Goal: Task Accomplishment & Management: Manage account settings

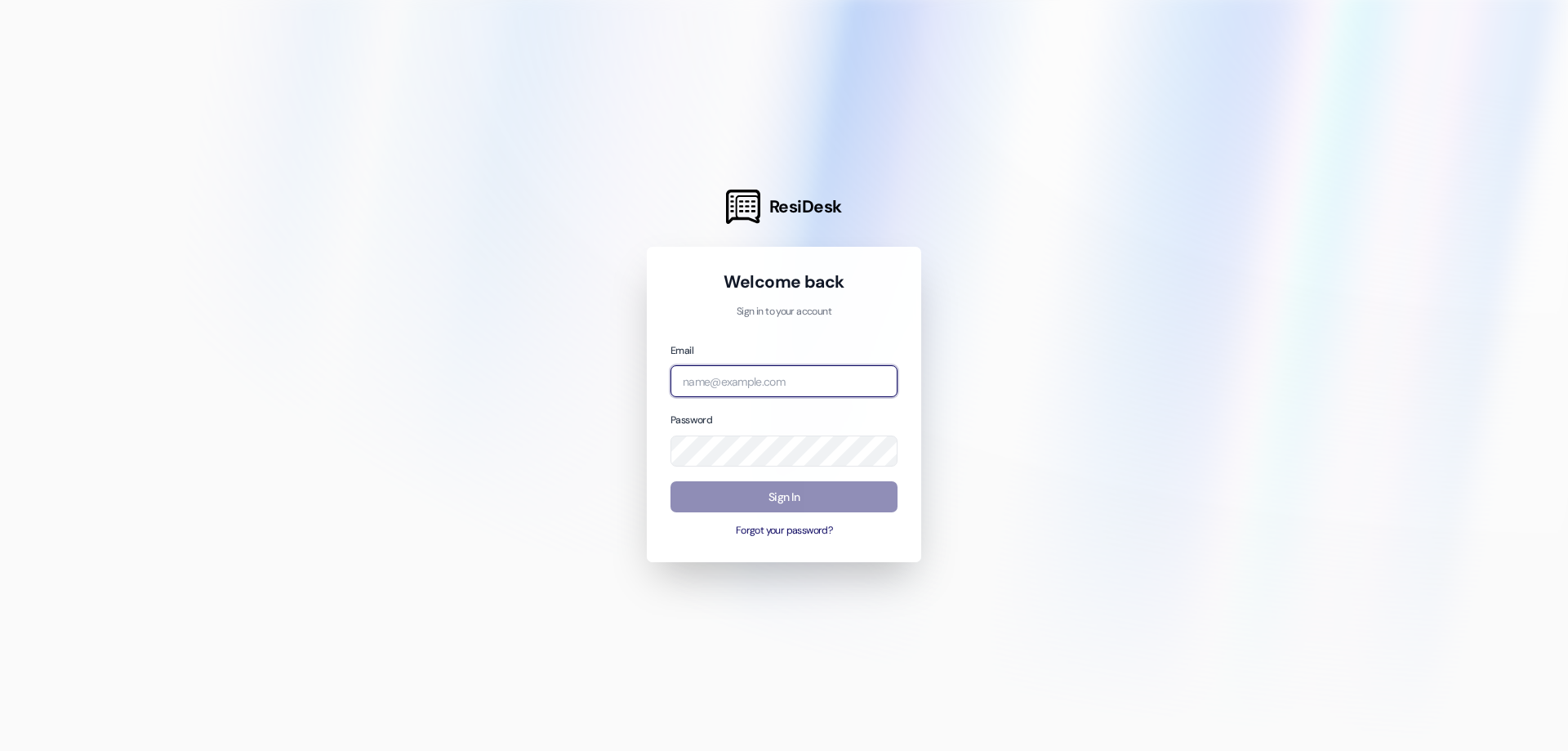
type input "[EMAIL_ADDRESS][DOMAIN_NAME]"
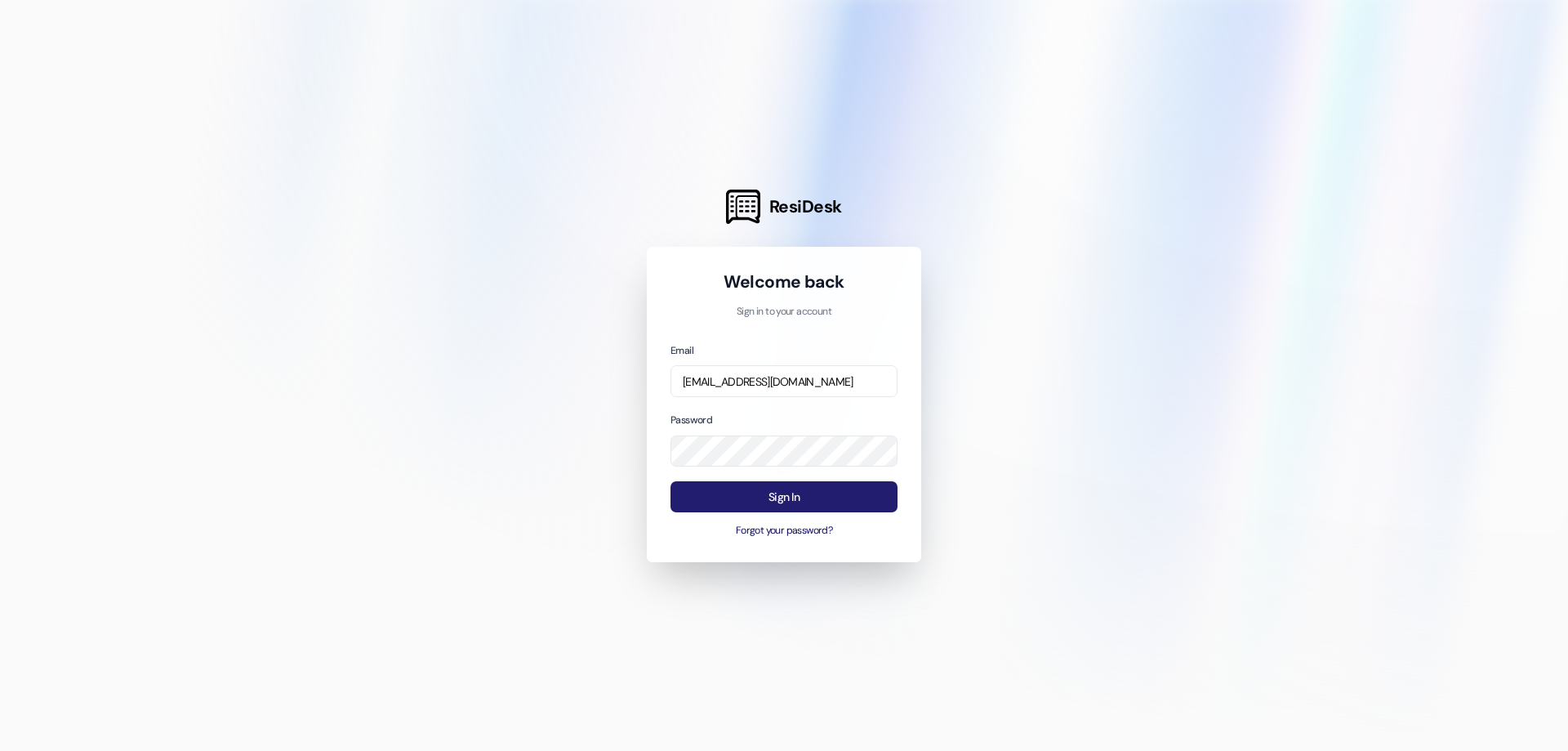
click at [777, 493] on button "Sign In" at bounding box center [784, 496] width 227 height 32
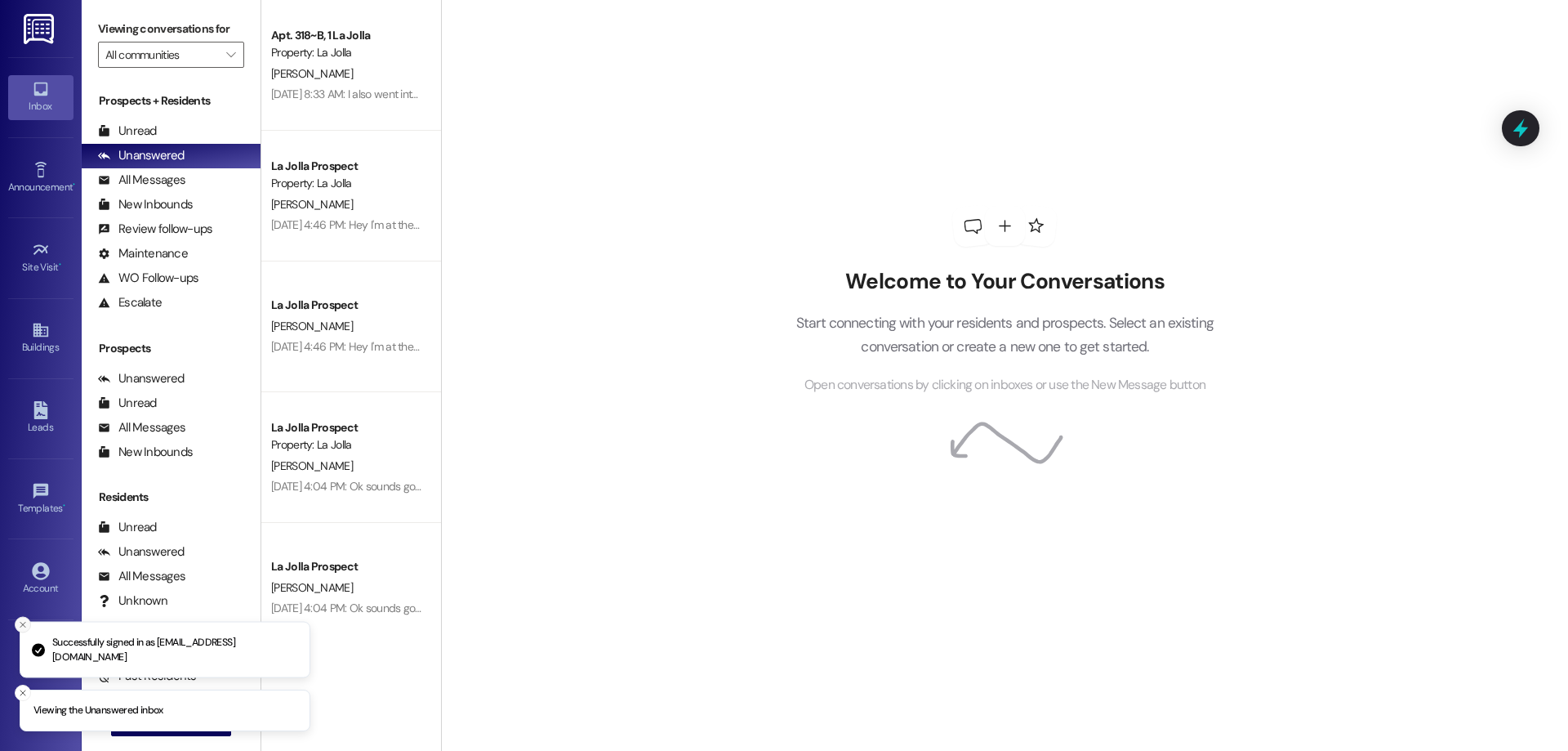
click at [21, 622] on line "Close toast" at bounding box center [23, 624] width 5 height 5
click at [14, 686] on div "Support Go to Support" at bounding box center [41, 659] width 66 height 80
click at [23, 696] on icon "Close toast" at bounding box center [23, 692] width 10 height 10
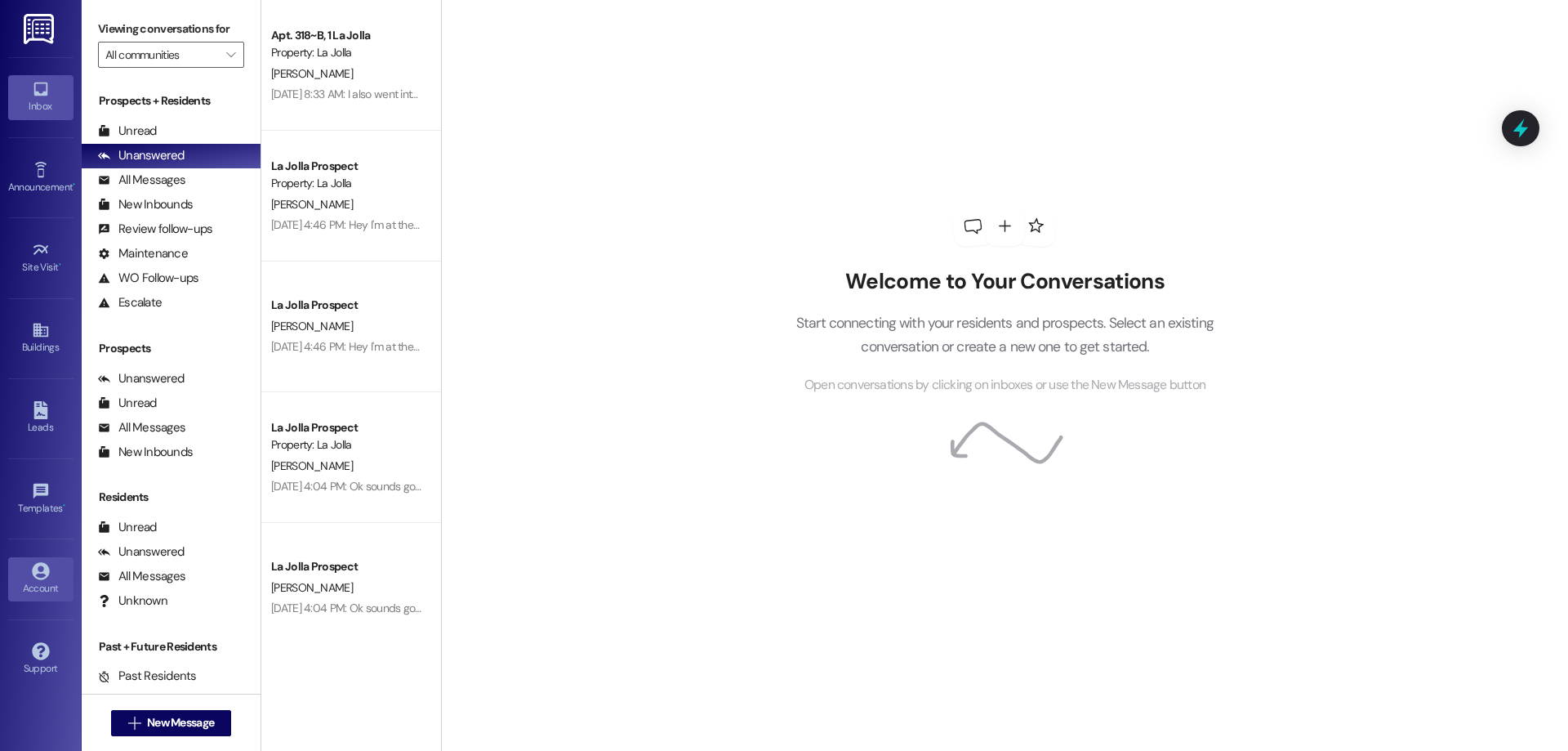
click at [41, 593] on div "Account" at bounding box center [41, 588] width 82 height 16
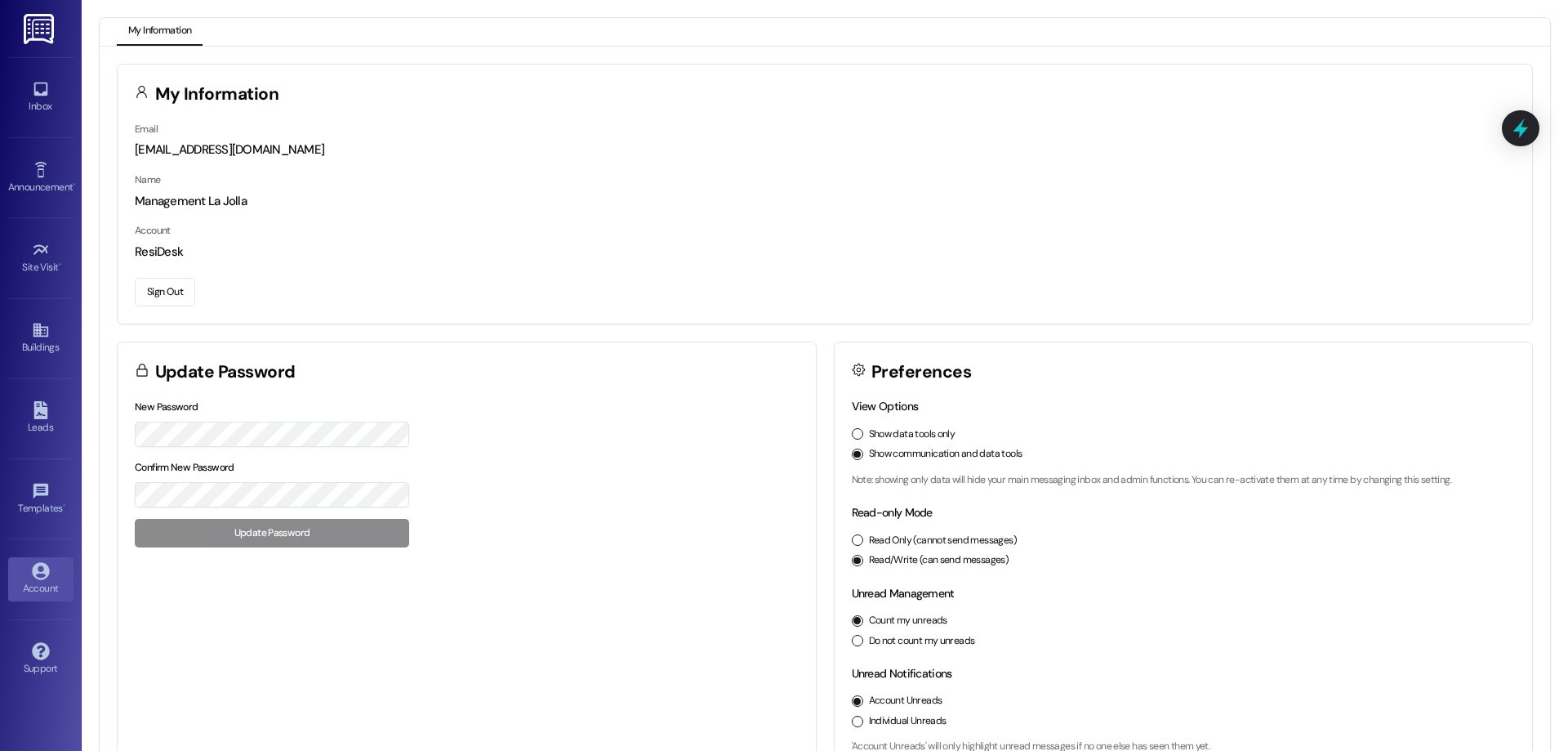
click at [178, 293] on button "Sign Out" at bounding box center [165, 292] width 60 height 29
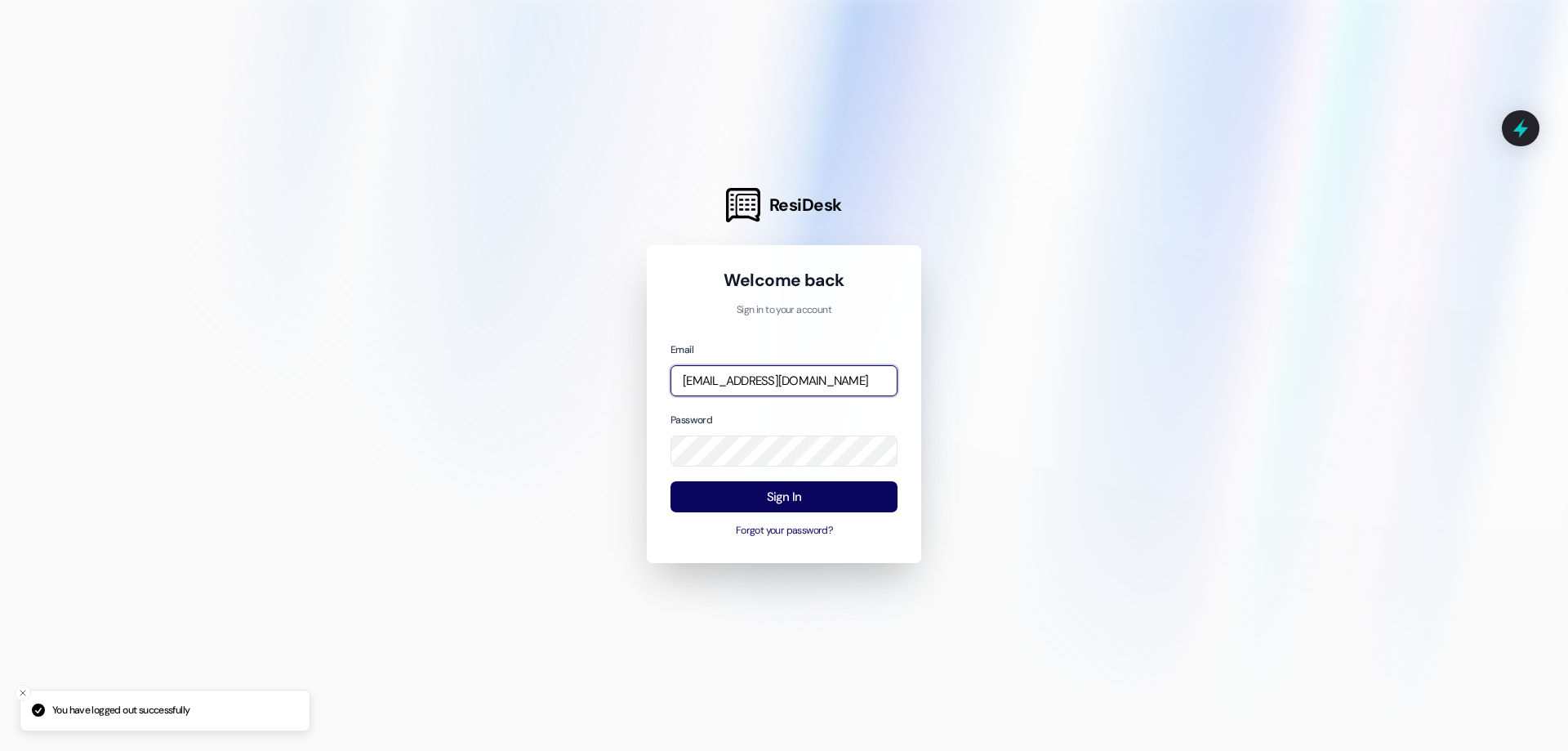
click at [748, 390] on input "[EMAIL_ADDRESS][DOMAIN_NAME]" at bounding box center [784, 380] width 227 height 32
type input "[EMAIL_ADDRESS][DOMAIN_NAME]"
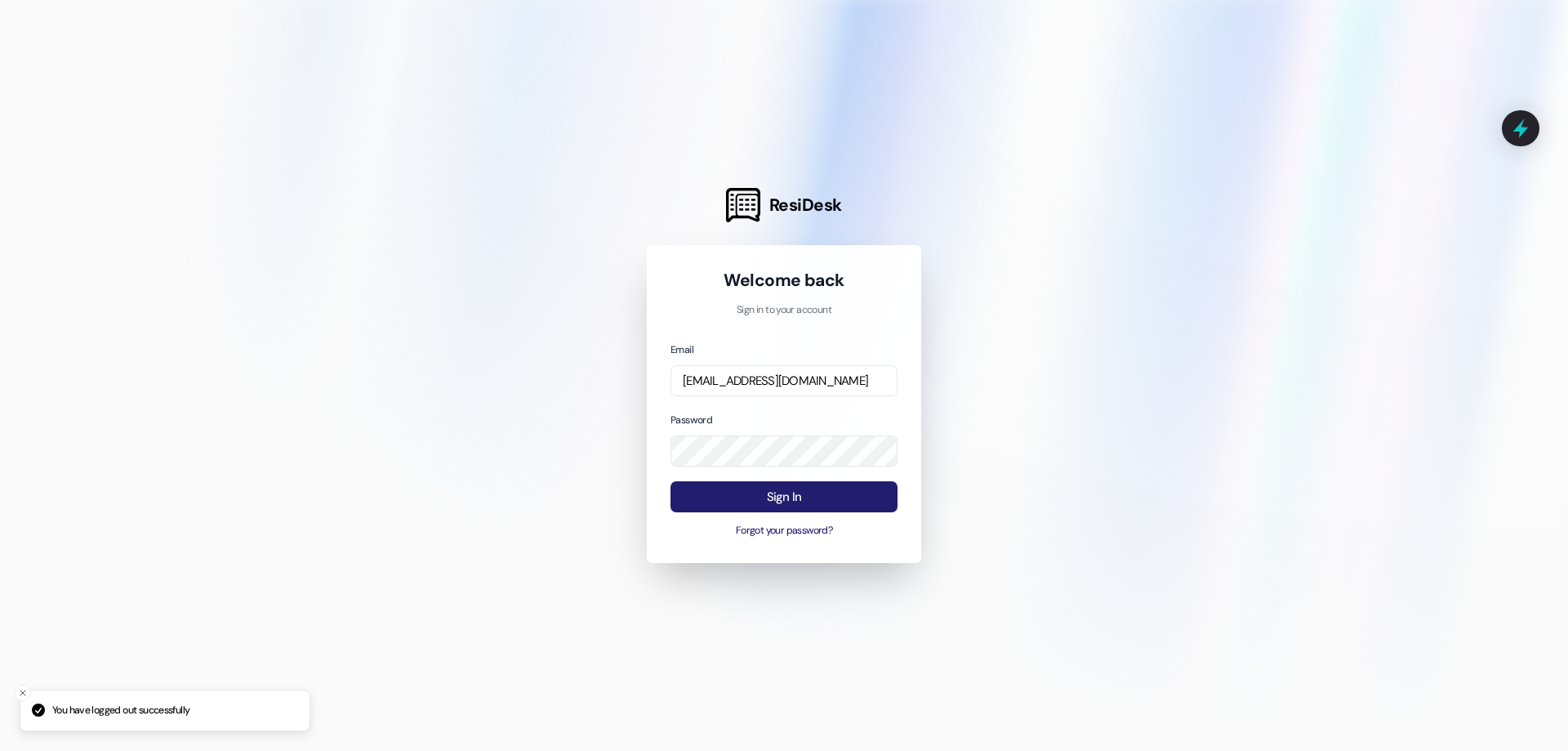
click at [764, 493] on button "Sign In" at bounding box center [784, 496] width 227 height 32
click at [802, 490] on button "Sign In" at bounding box center [784, 496] width 227 height 32
